Goal: Transaction & Acquisition: Subscribe to service/newsletter

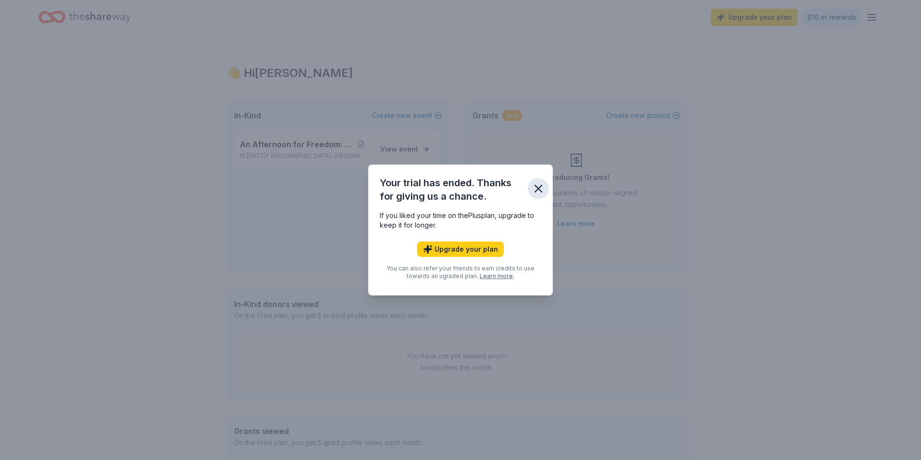
click at [537, 187] on icon "button" at bounding box center [538, 188] width 13 height 13
click at [539, 187] on icon "button" at bounding box center [538, 188] width 7 height 7
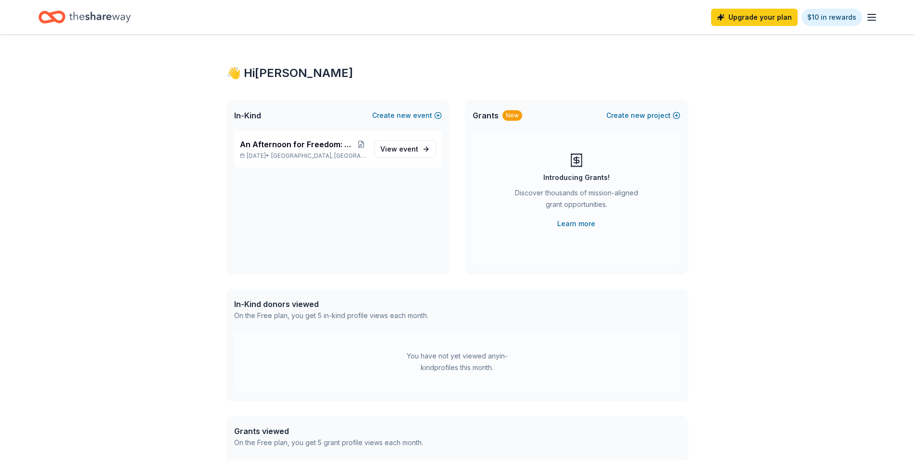
click at [872, 15] on icon "button" at bounding box center [872, 18] width 12 height 12
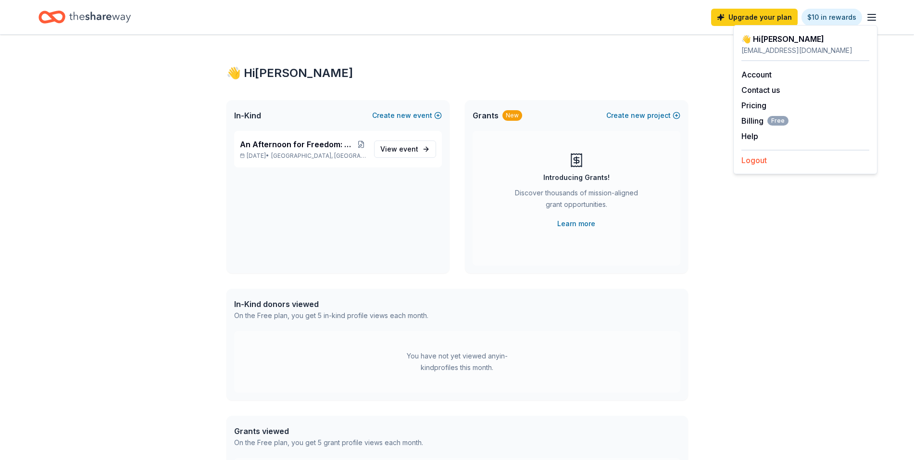
click at [764, 163] on button "Logout" at bounding box center [753, 160] width 25 height 12
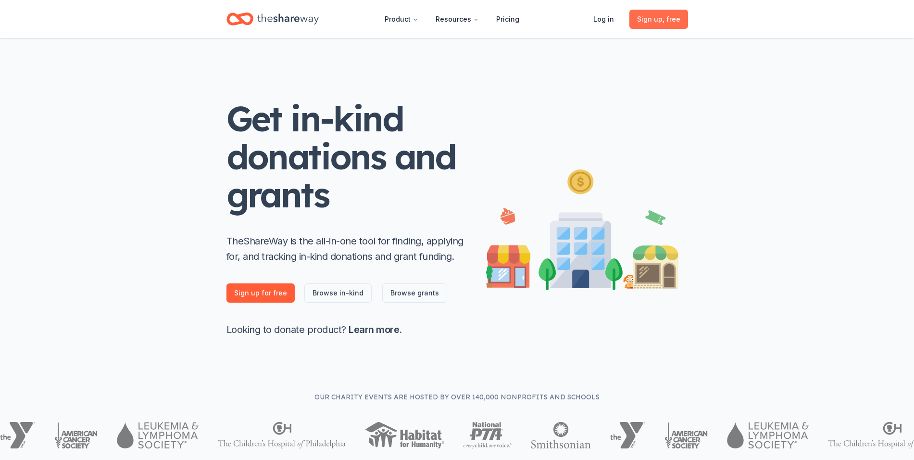
click at [664, 15] on span ", free" at bounding box center [671, 19] width 18 height 8
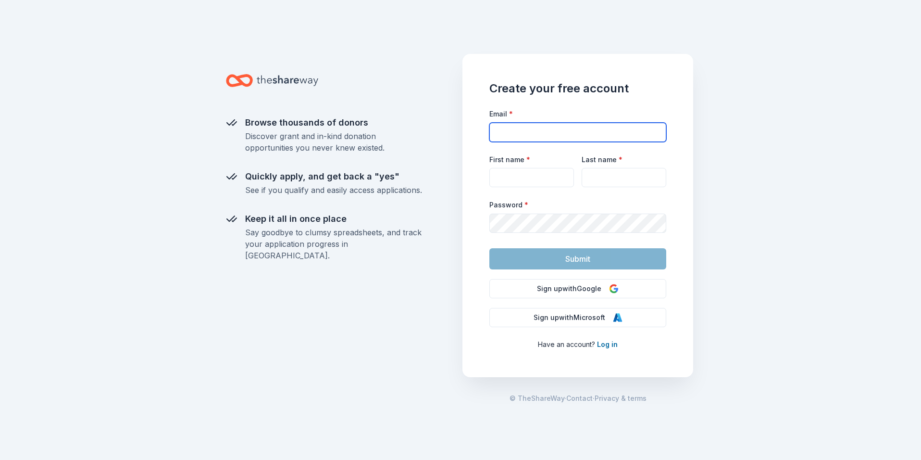
click at [546, 124] on input "Email *" at bounding box center [577, 132] width 177 height 19
type input "[EMAIL_ADDRESS][DOMAIN_NAME]"
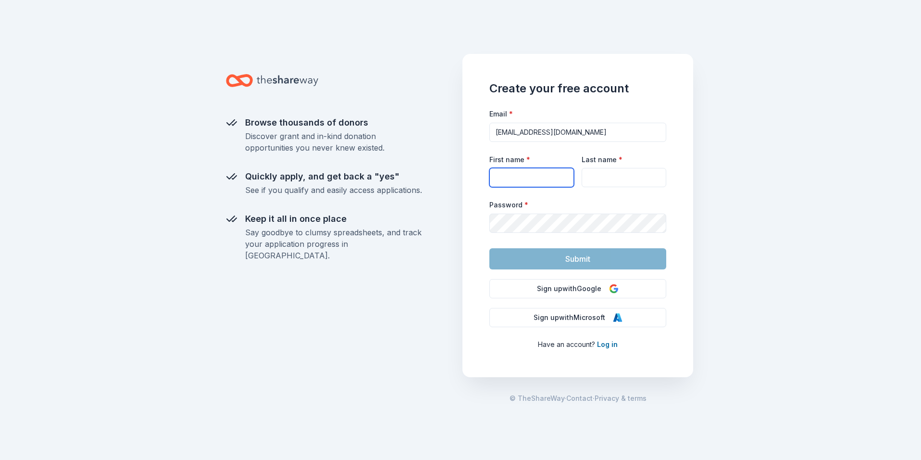
type input "[PERSON_NAME]"
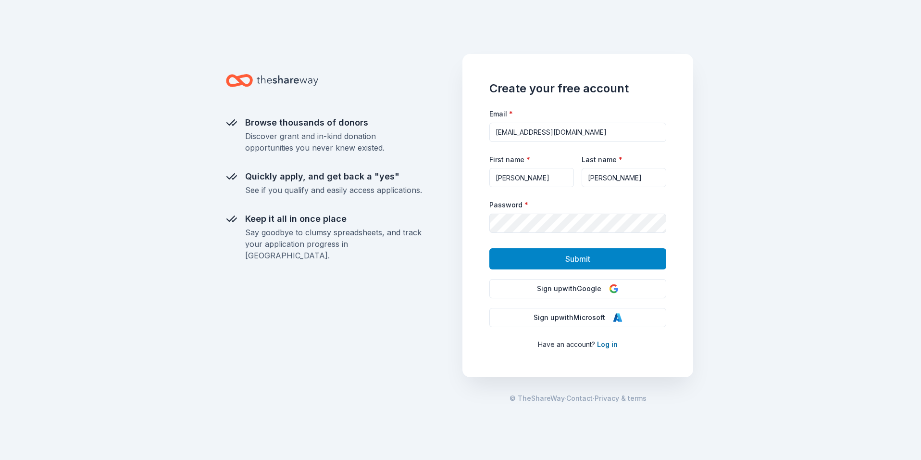
click at [516, 261] on button "Submit" at bounding box center [577, 258] width 177 height 21
